Goal: Information Seeking & Learning: Learn about a topic

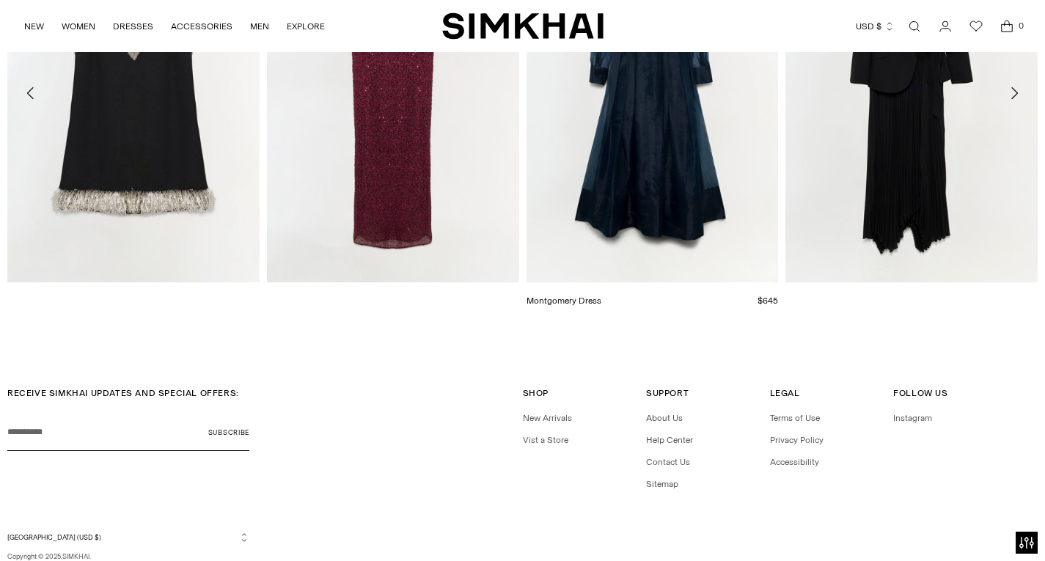
scroll to position [2319, 0]
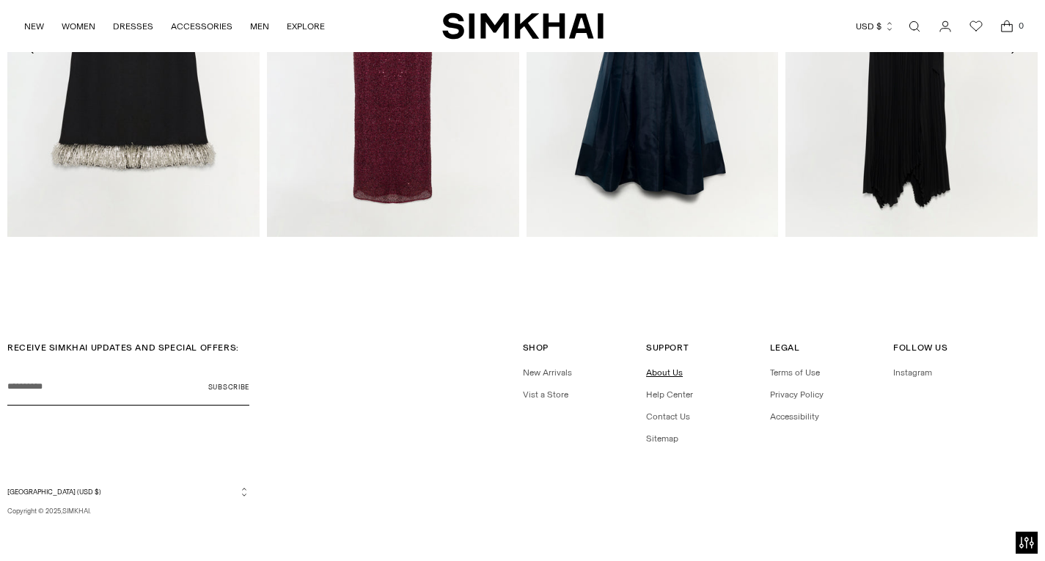
click at [669, 367] on link "About Us" at bounding box center [664, 372] width 37 height 10
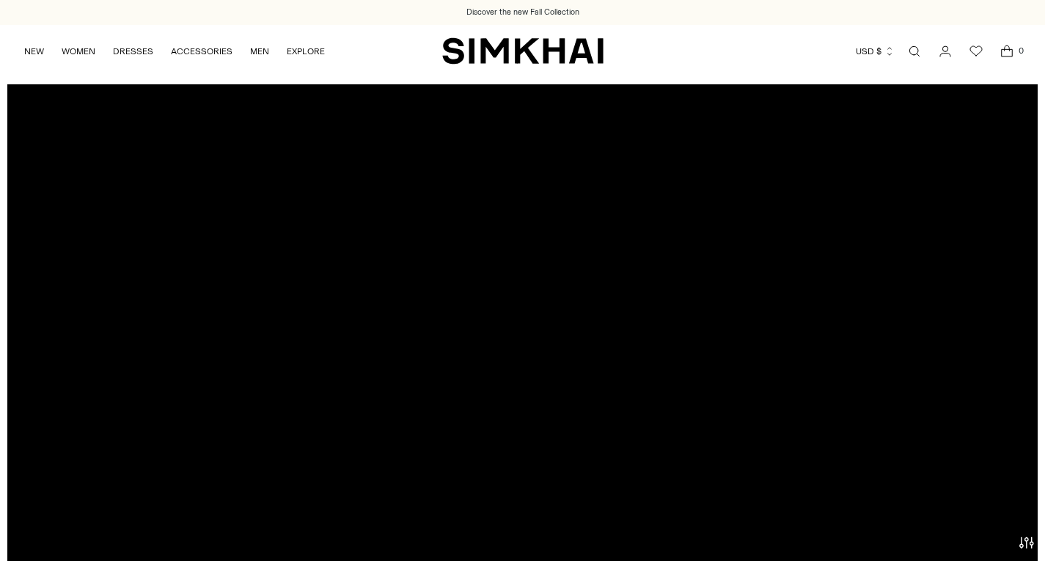
click at [515, 366] on div at bounding box center [522, 375] width 1030 height 583
